Goal: Find specific page/section: Find specific page/section

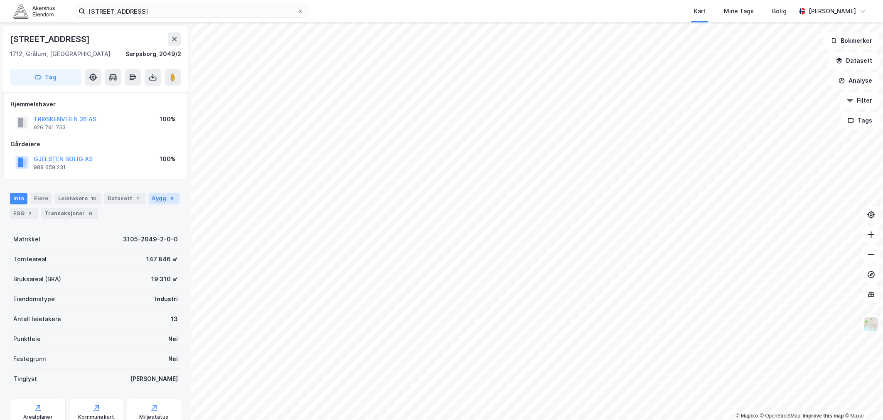
click at [159, 196] on div "Bygg 6" at bounding box center [164, 199] width 31 height 12
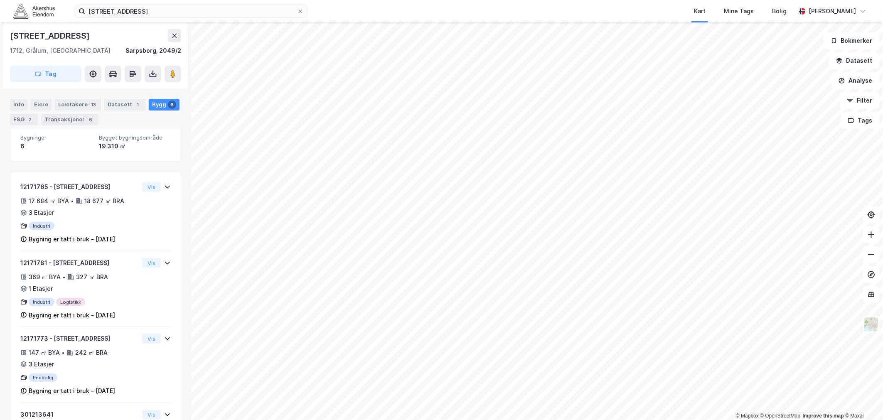
scroll to position [98, 0]
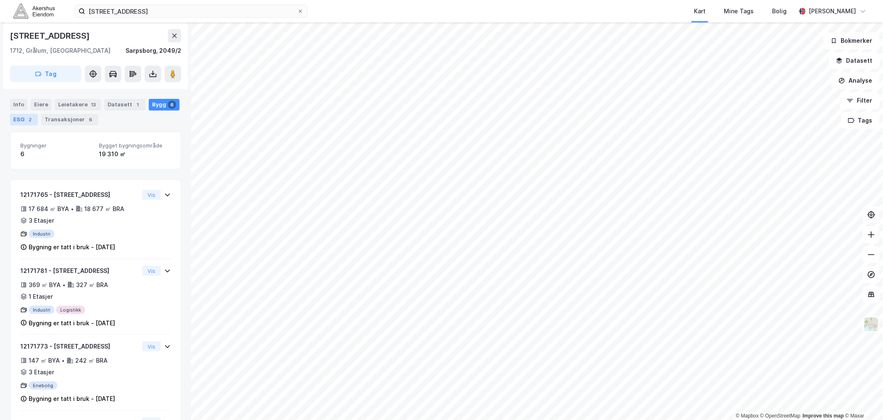
click at [17, 118] on div "ESG 2" at bounding box center [24, 120] width 28 height 12
